Goal: Book appointment/travel/reservation

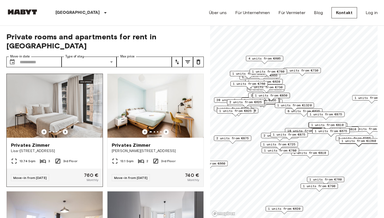
click at [63, 129] on icon "Previous image" at bounding box center [65, 131] width 5 height 5
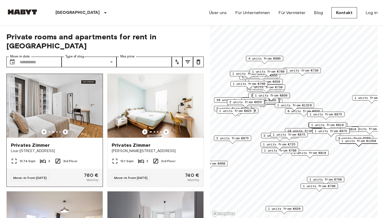
click at [64, 129] on icon "Previous image" at bounding box center [65, 131] width 5 height 5
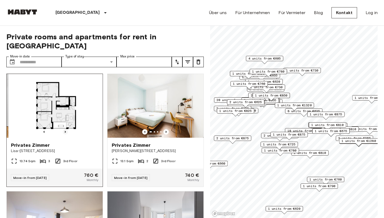
click at [64, 129] on icon "Previous image" at bounding box center [65, 131] width 5 height 5
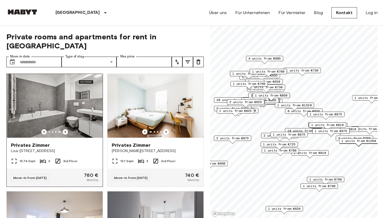
click at [62, 102] on img at bounding box center [55, 106] width 96 height 64
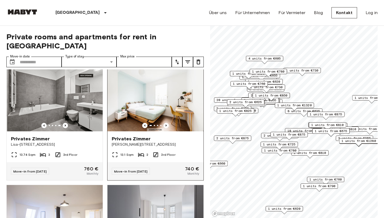
scroll to position [7, 0]
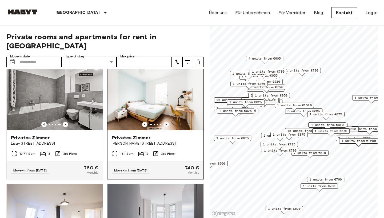
click at [166, 122] on icon "Previous image" at bounding box center [165, 124] width 5 height 5
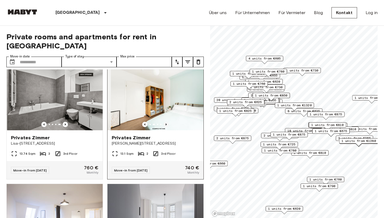
click at [166, 122] on icon "Previous image" at bounding box center [165, 124] width 5 height 5
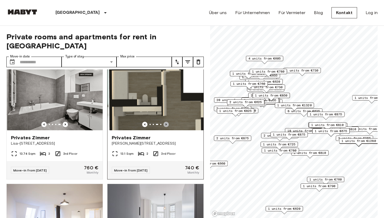
click at [166, 122] on icon "Previous image" at bounding box center [165, 124] width 5 height 5
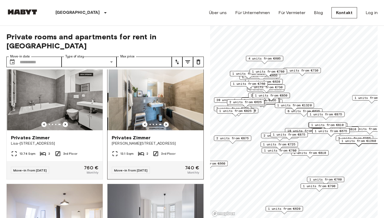
click at [166, 122] on icon "Previous image" at bounding box center [165, 124] width 5 height 5
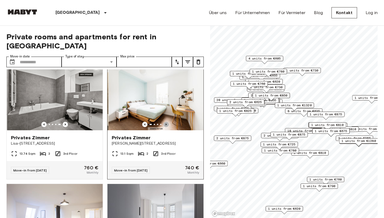
click at [166, 122] on icon "Previous image" at bounding box center [165, 124] width 5 height 5
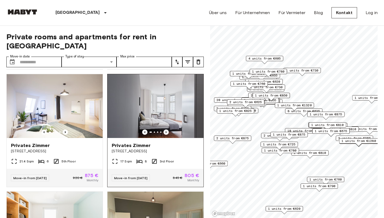
scroll to position [117, 0]
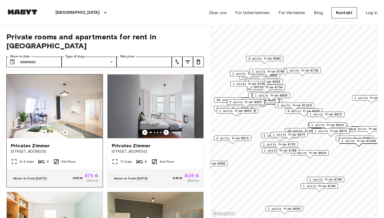
click at [65, 130] on icon "Previous image" at bounding box center [65, 132] width 5 height 5
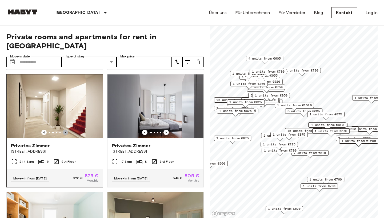
click at [65, 130] on icon "Previous image" at bounding box center [65, 132] width 5 height 5
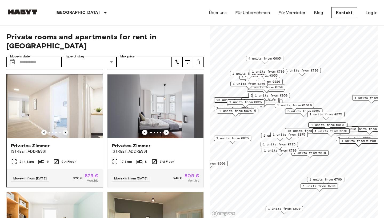
click at [65, 130] on icon "Previous image" at bounding box center [65, 132] width 5 height 5
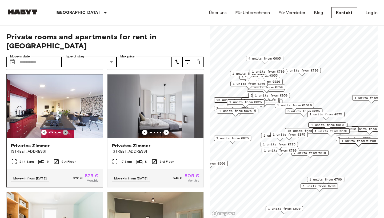
click at [65, 130] on icon "Previous image" at bounding box center [65, 132] width 5 height 5
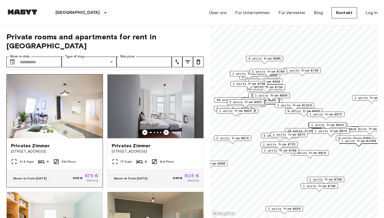
click at [65, 130] on icon "Previous image" at bounding box center [65, 132] width 5 height 5
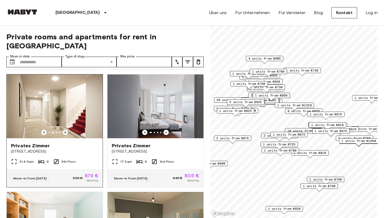
click at [65, 130] on icon "Previous image" at bounding box center [65, 132] width 5 height 5
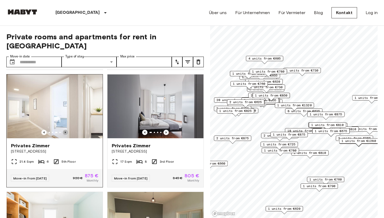
click at [65, 130] on icon "Previous image" at bounding box center [65, 132] width 5 height 5
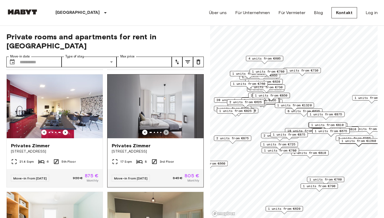
click at [166, 132] on icon "Previous image" at bounding box center [165, 133] width 1 height 2
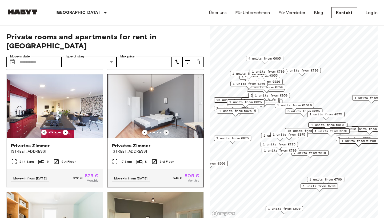
click at [166, 132] on icon "Previous image" at bounding box center [165, 133] width 1 height 2
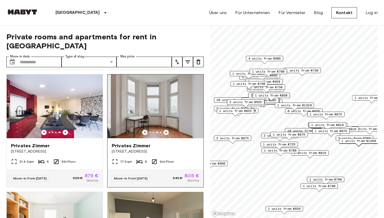
click at [166, 132] on icon "Previous image" at bounding box center [165, 133] width 1 height 2
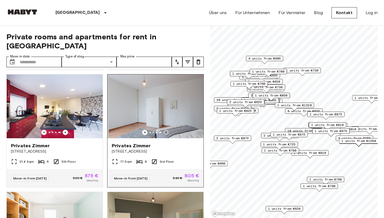
click at [166, 132] on icon "Previous image" at bounding box center [165, 133] width 1 height 2
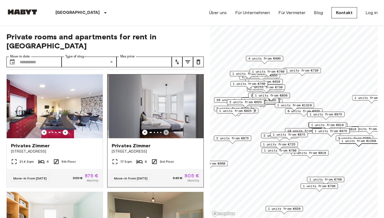
click at [166, 132] on icon "Previous image" at bounding box center [165, 133] width 1 height 2
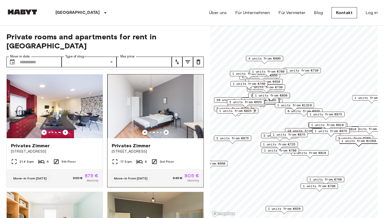
click at [166, 132] on icon "Previous image" at bounding box center [165, 133] width 1 height 2
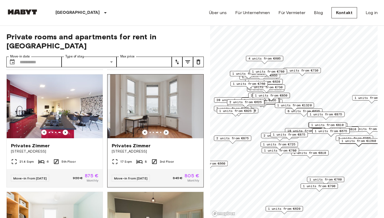
click at [166, 132] on icon "Previous image" at bounding box center [165, 133] width 1 height 2
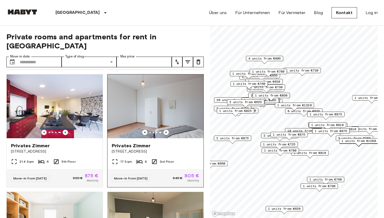
click at [164, 111] on img at bounding box center [155, 107] width 96 height 64
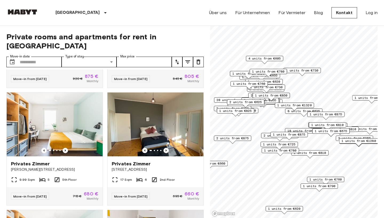
scroll to position [222, 0]
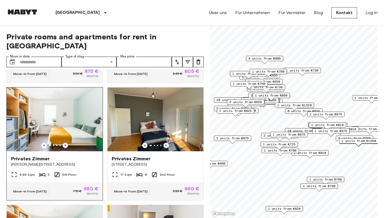
click at [65, 134] on div at bounding box center [55, 120] width 96 height 64
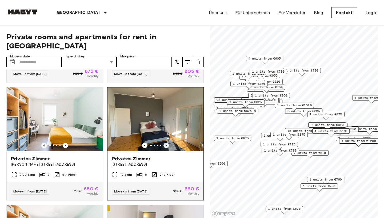
click at [165, 143] on icon "Previous image" at bounding box center [165, 145] width 5 height 5
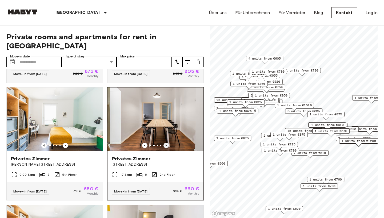
click at [165, 143] on icon "Previous image" at bounding box center [165, 145] width 5 height 5
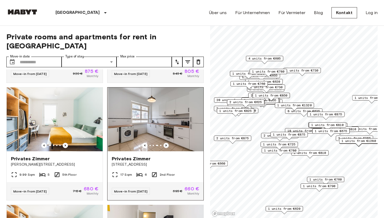
click at [165, 143] on icon "Previous image" at bounding box center [165, 145] width 5 height 5
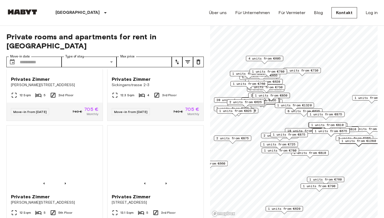
scroll to position [542, 0]
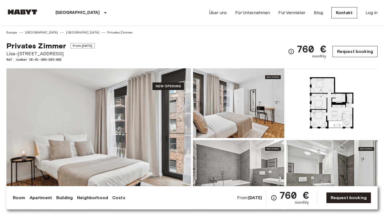
click at [348, 51] on link "Request booking" at bounding box center [354, 51] width 45 height 11
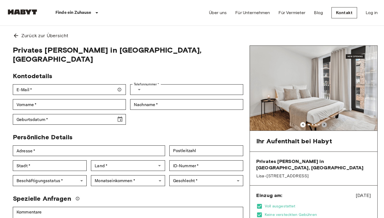
click at [322, 125] on icon "Previous image" at bounding box center [323, 124] width 5 height 5
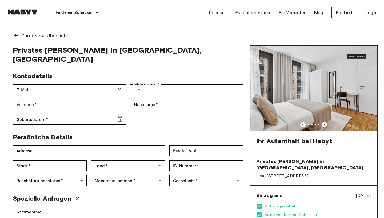
click at [322, 125] on icon "Previous image" at bounding box center [323, 124] width 5 height 5
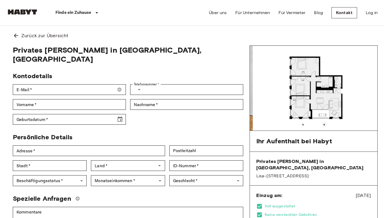
click at [322, 125] on icon "Previous image" at bounding box center [323, 124] width 5 height 5
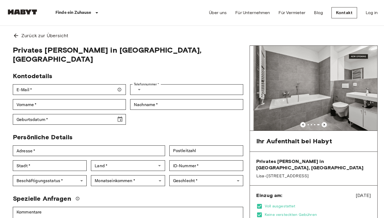
click at [322, 125] on icon "Previous image" at bounding box center [323, 124] width 5 height 5
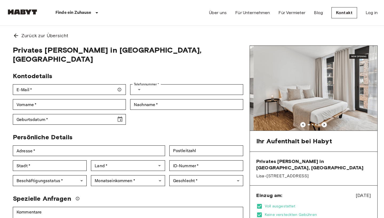
click at [322, 125] on icon "Previous image" at bounding box center [323, 124] width 5 height 5
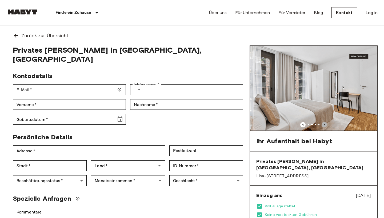
click at [322, 125] on icon "Previous image" at bounding box center [323, 124] width 5 height 5
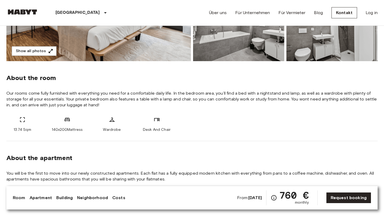
scroll to position [7, 0]
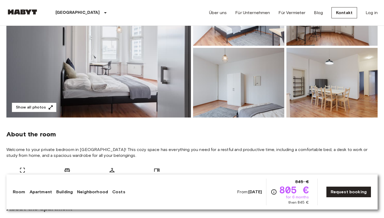
scroll to position [42, 0]
